Goal: Information Seeking & Learning: Learn about a topic

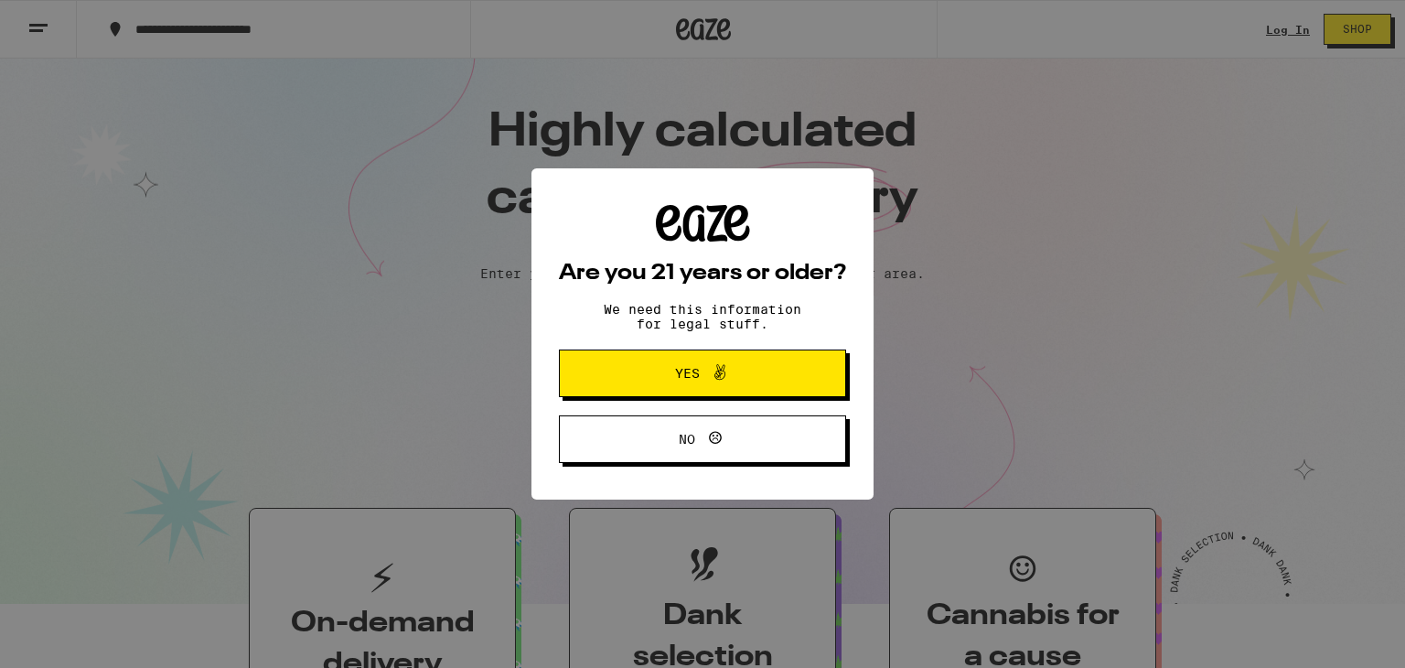
click at [713, 369] on icon at bounding box center [720, 372] width 22 height 22
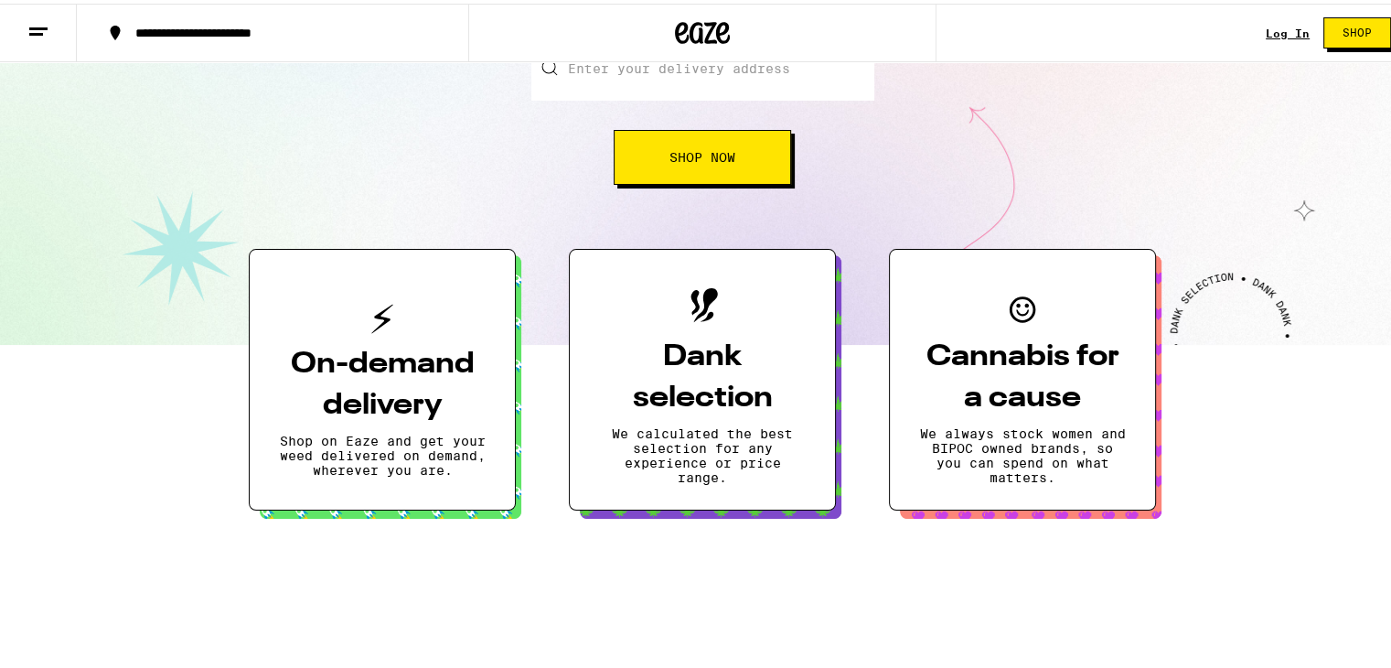
scroll to position [274, 0]
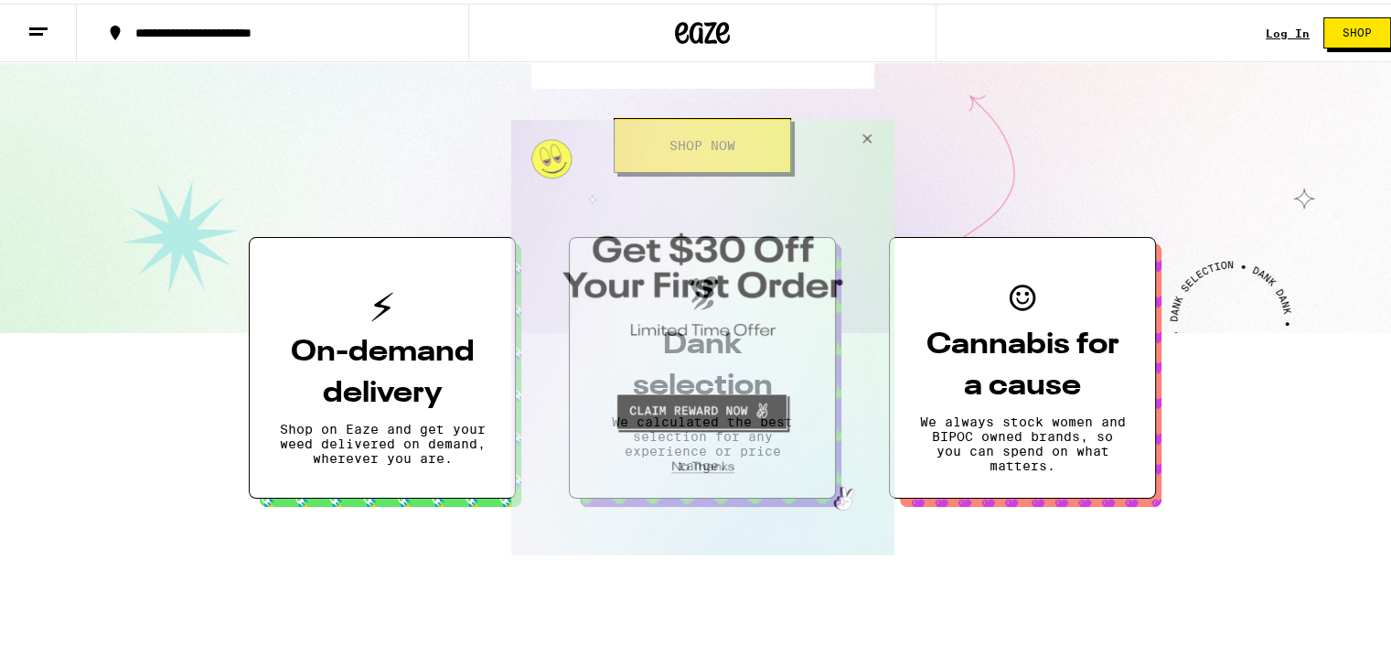
click at [864, 143] on button "Close Modal" at bounding box center [863, 141] width 49 height 44
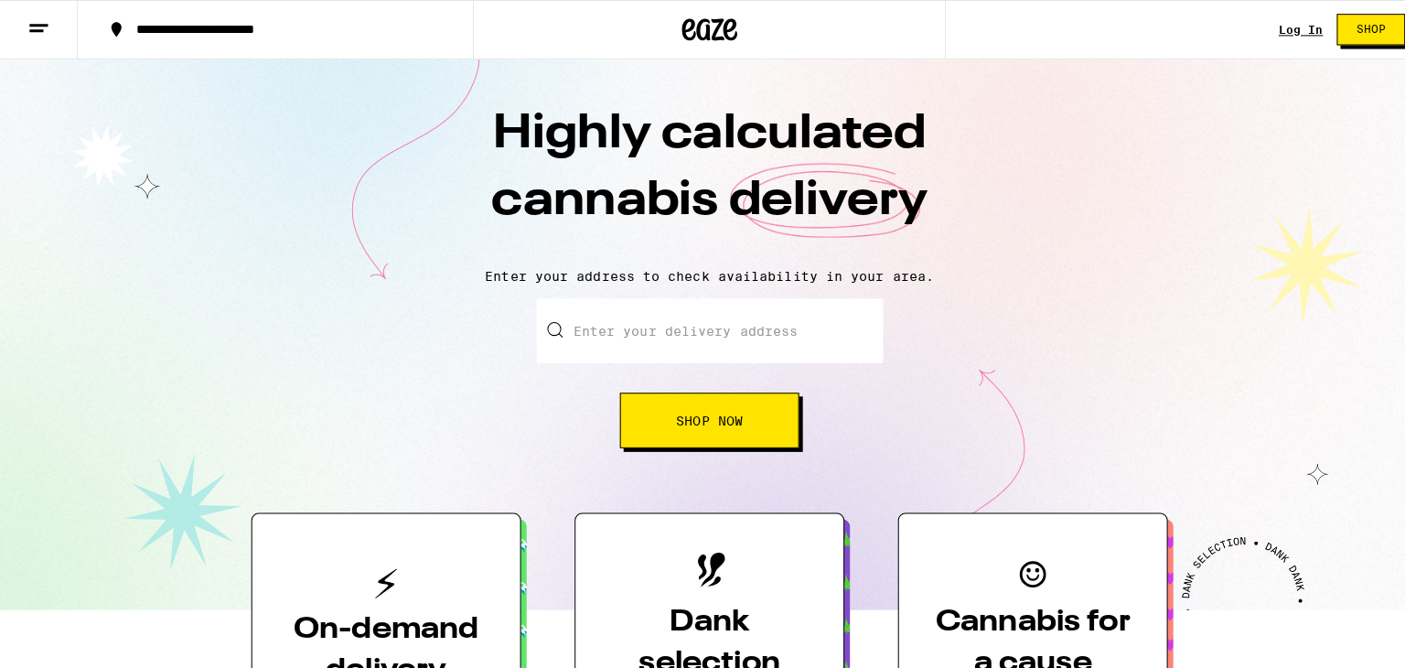
scroll to position [91, 0]
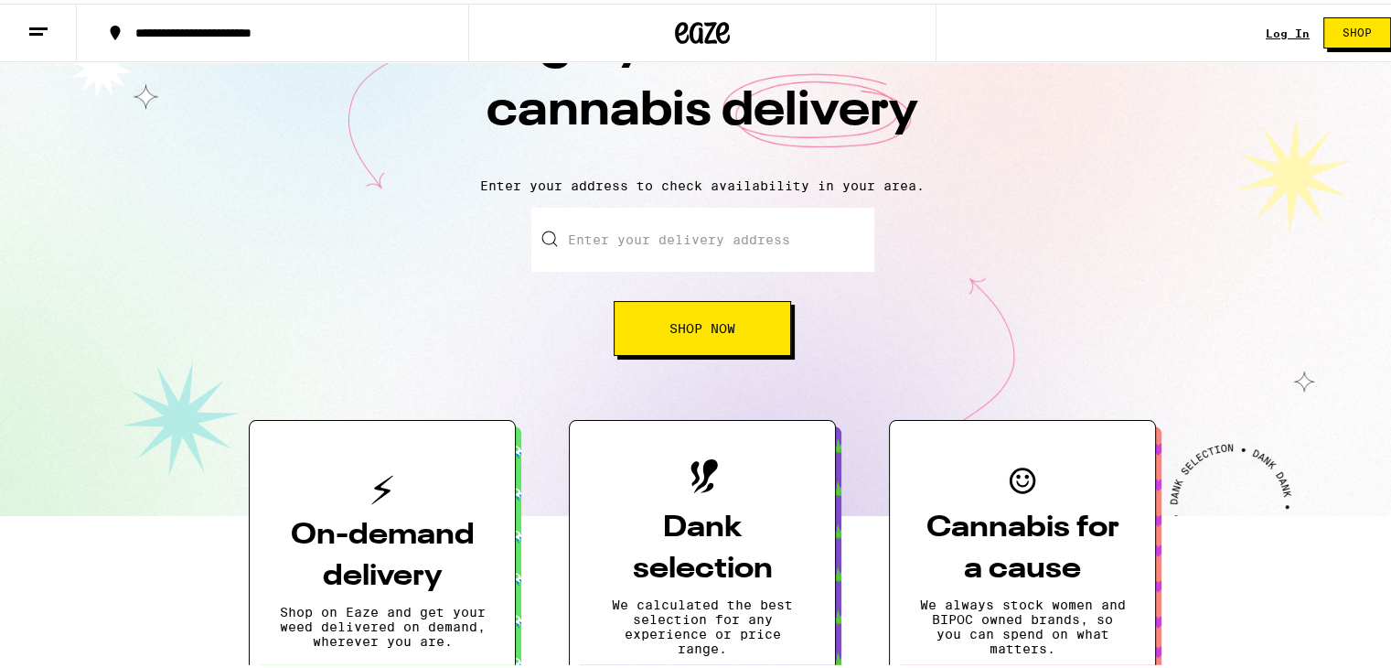
click at [47, 26] on icon at bounding box center [38, 28] width 22 height 22
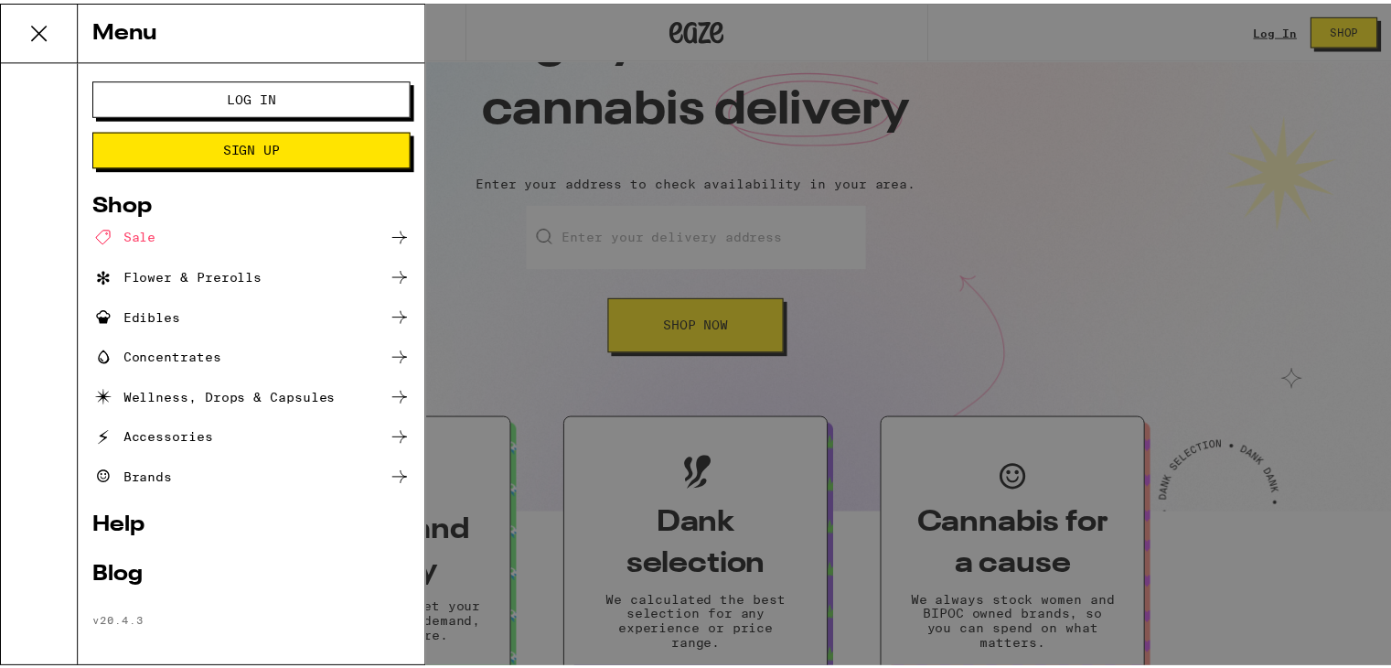
scroll to position [8, 0]
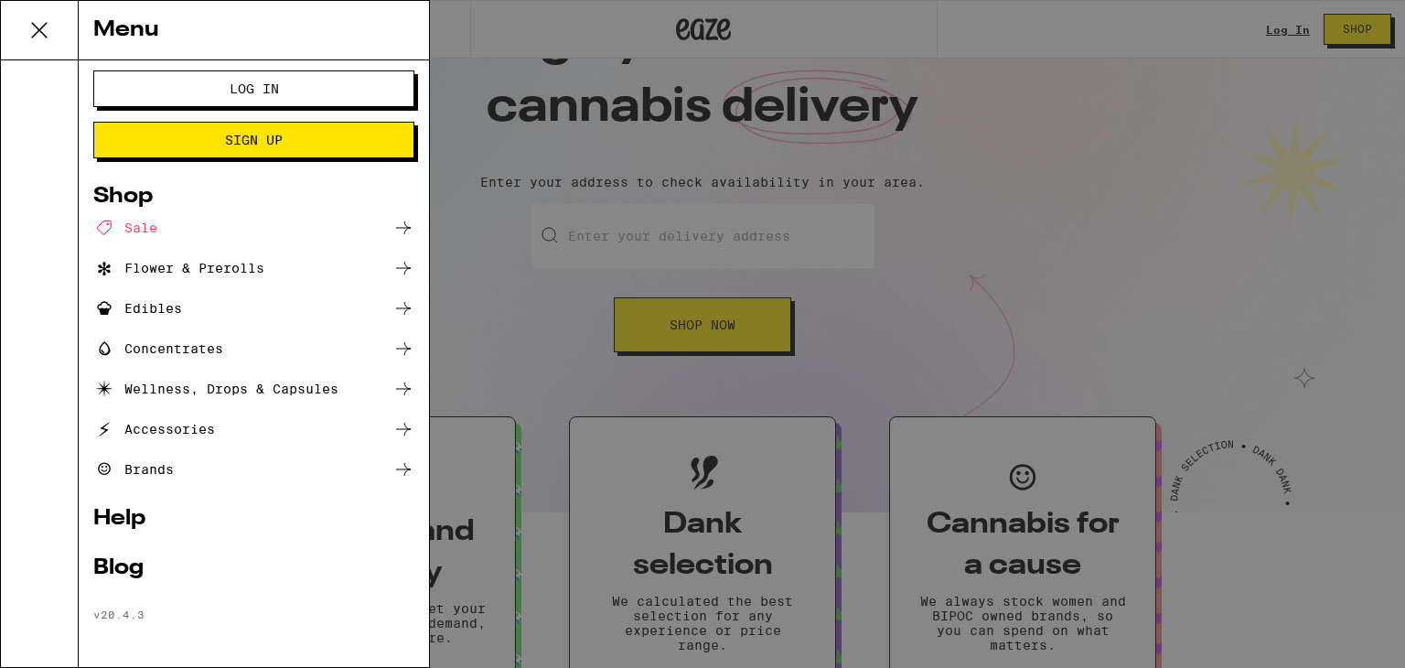
drag, startPoint x: 1007, startPoint y: 337, endPoint x: 992, endPoint y: 345, distance: 16.4
click at [1007, 338] on div "Menu Log In Sign Up Shop Sale Flower & Prerolls Edibles Concentrates Wellness, …" at bounding box center [702, 334] width 1405 height 668
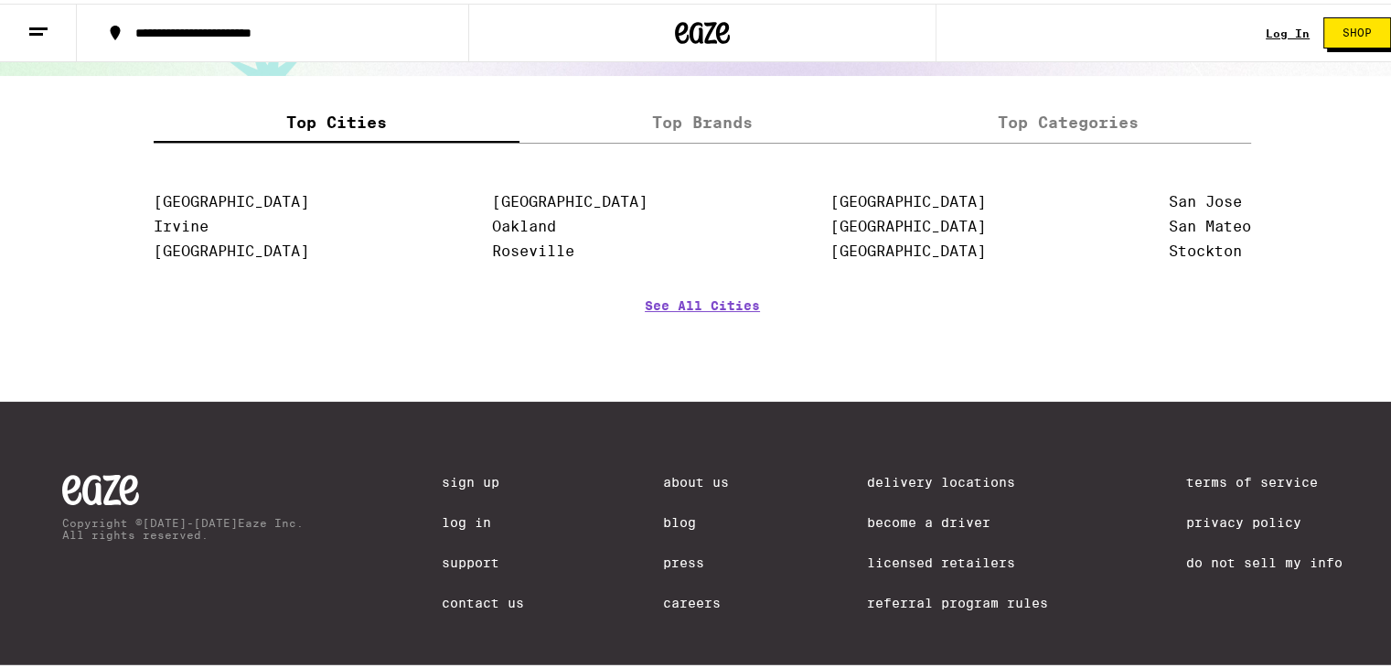
scroll to position [2368, 0]
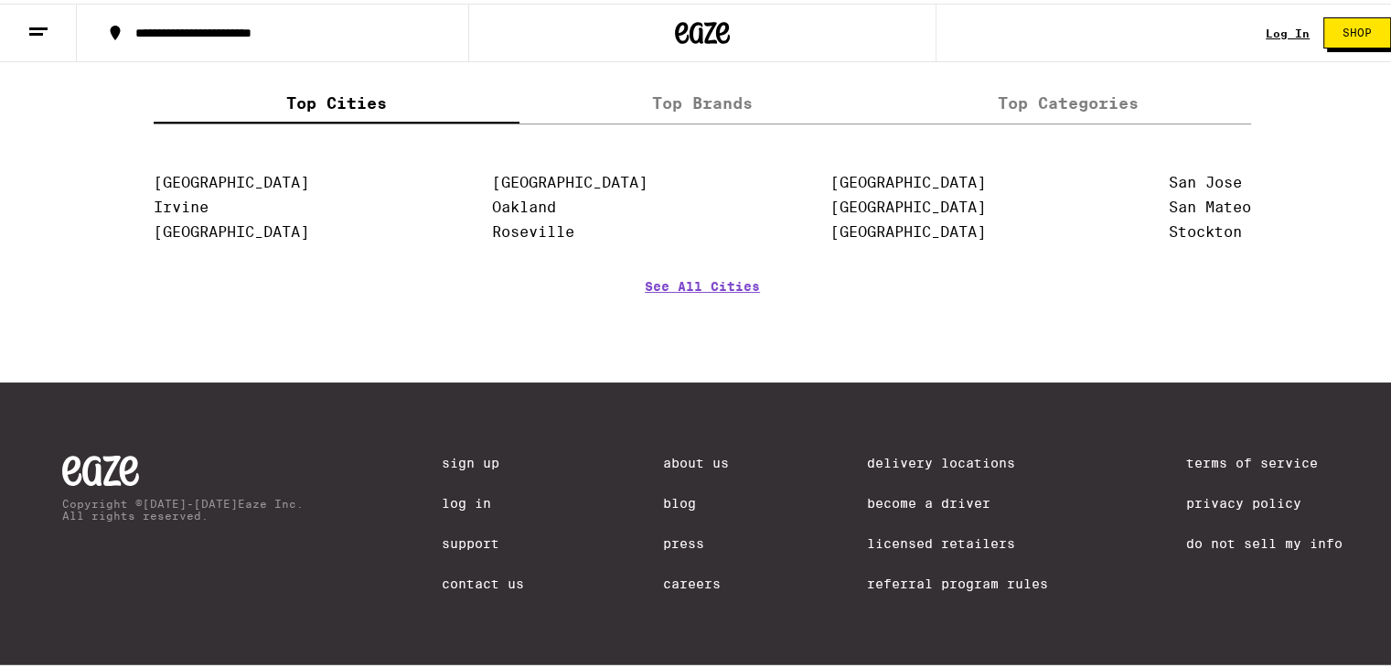
click at [663, 537] on link "Press" at bounding box center [696, 539] width 66 height 15
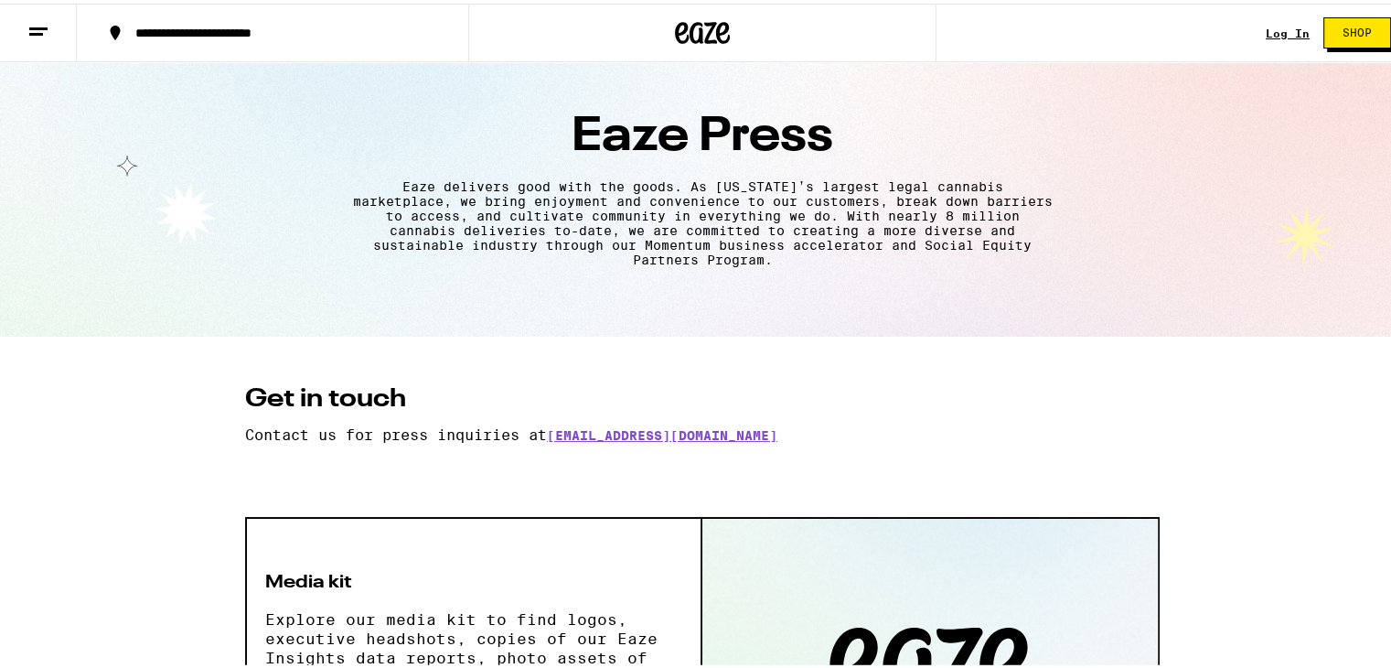
click at [35, 16] on button at bounding box center [38, 30] width 77 height 58
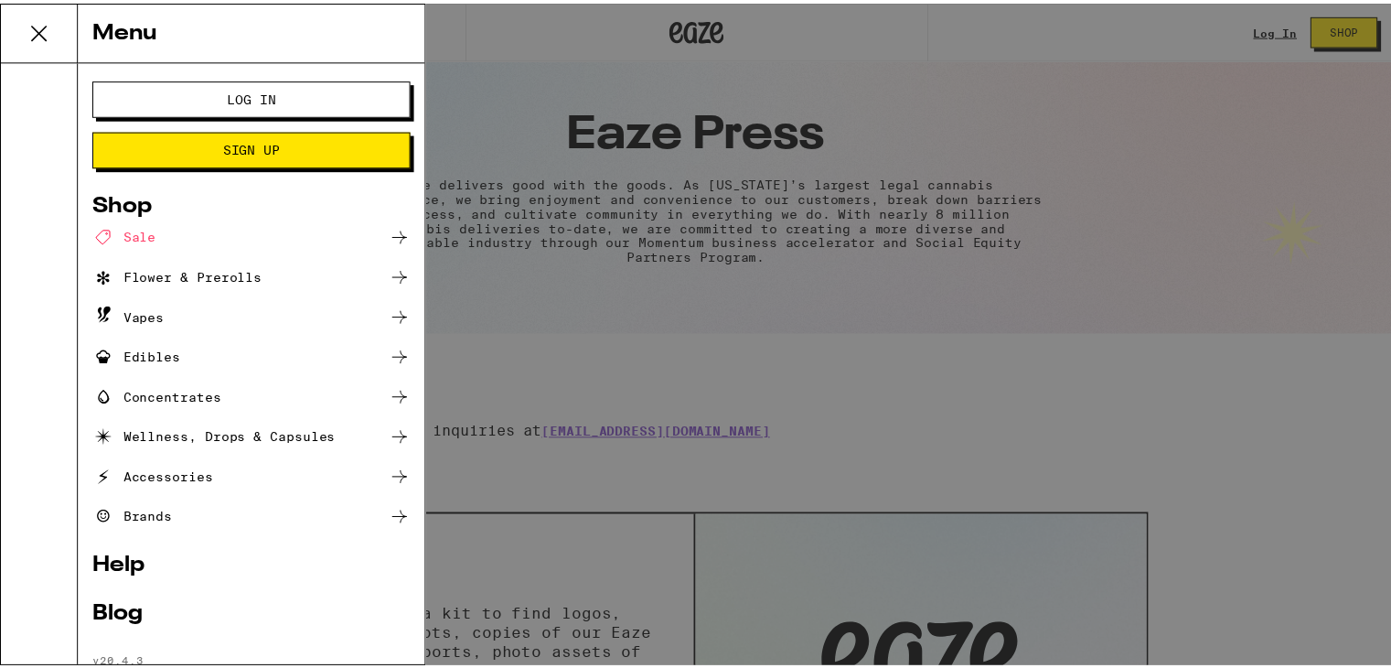
scroll to position [48, 0]
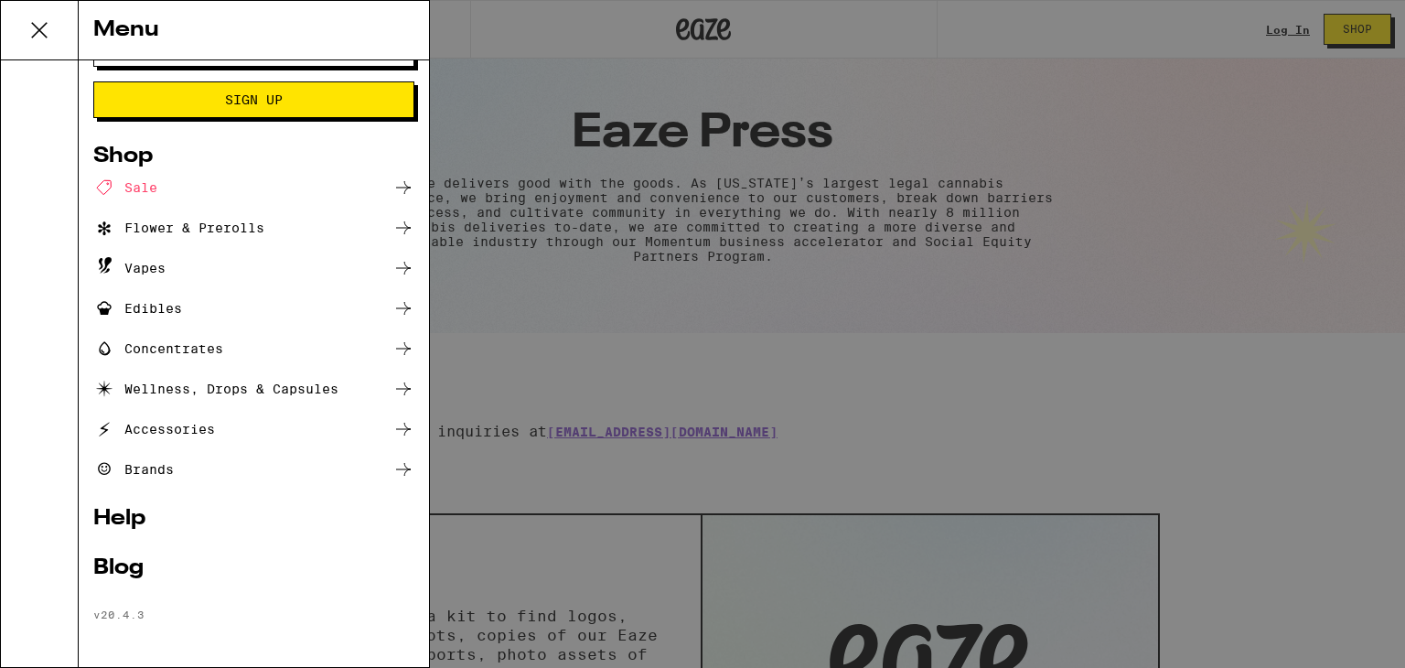
click at [117, 557] on div "Blog" at bounding box center [253, 568] width 321 height 22
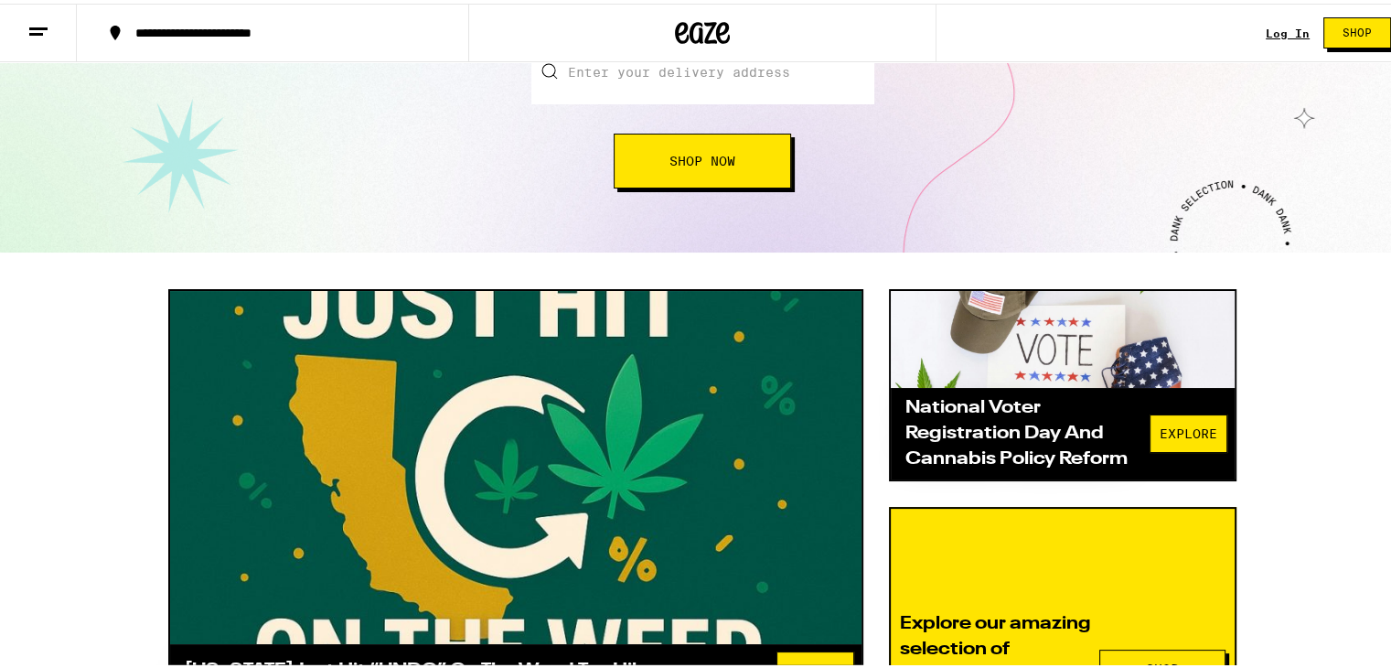
scroll to position [549, 0]
